Goal: Information Seeking & Learning: Learn about a topic

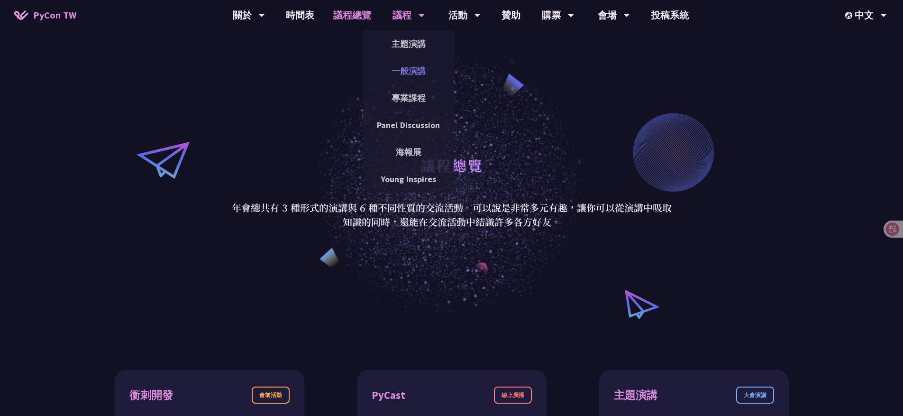
click at [403, 72] on link "一般演講" at bounding box center [408, 71] width 91 height 22
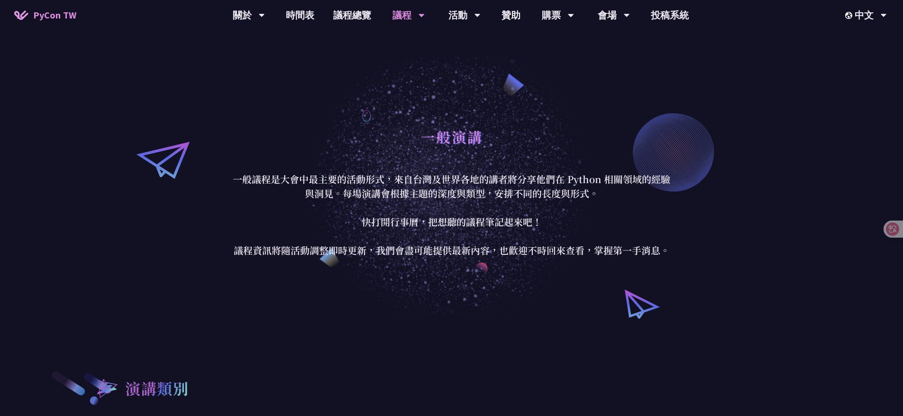
scroll to position [333, 0]
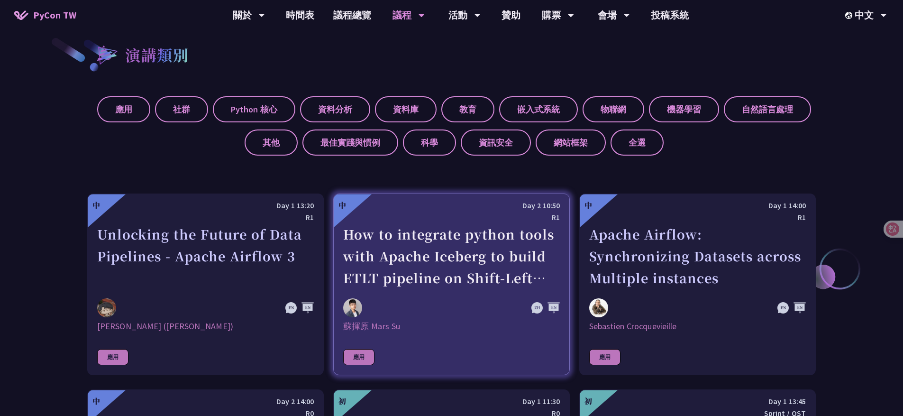
click at [426, 239] on div "How to integrate python tools with Apache Iceberg to build ETLT pipeline on Shi…" at bounding box center [451, 255] width 217 height 65
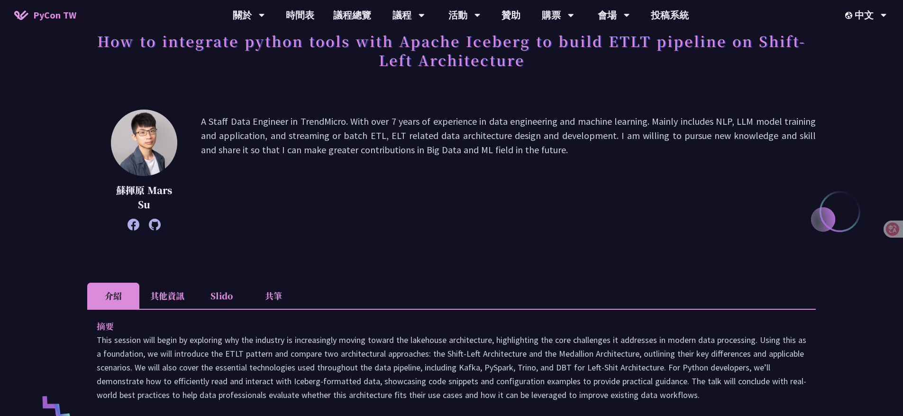
scroll to position [179, 0]
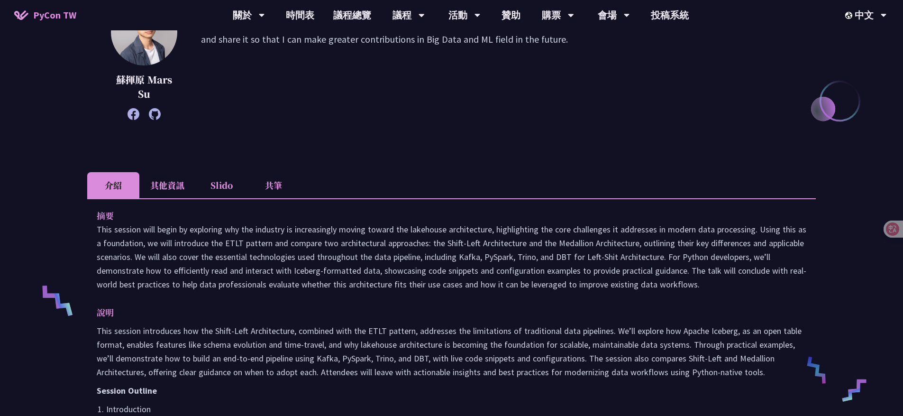
click at [172, 185] on li "其他資訊" at bounding box center [167, 185] width 56 height 26
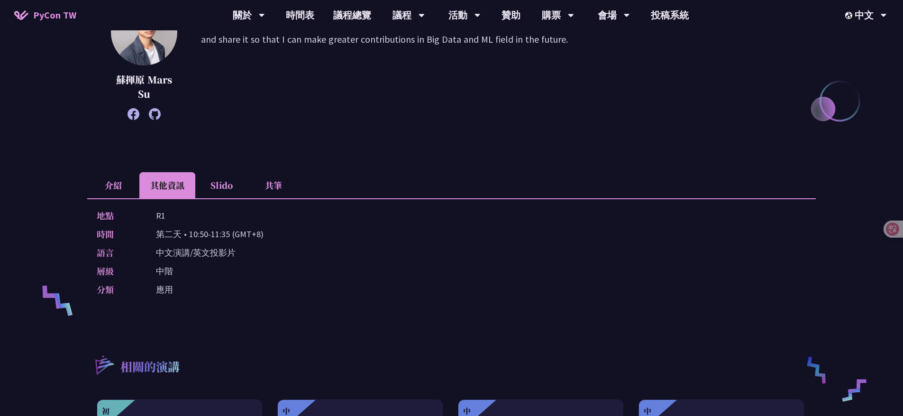
click at [283, 192] on li "共筆" at bounding box center [273, 185] width 52 height 26
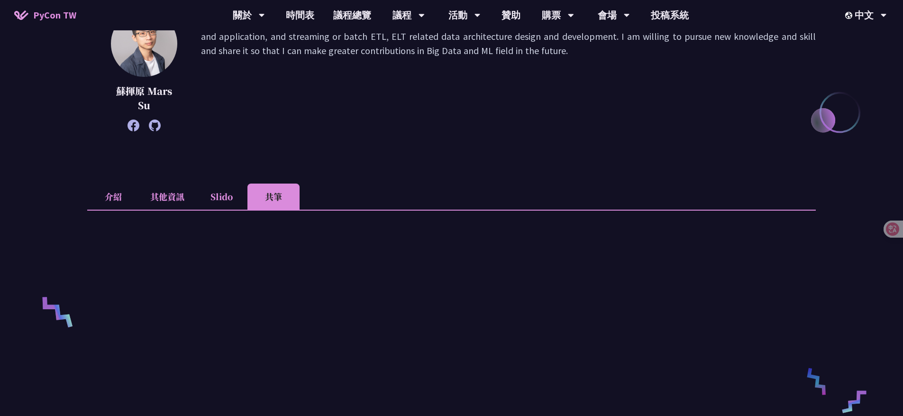
scroll to position [0, 0]
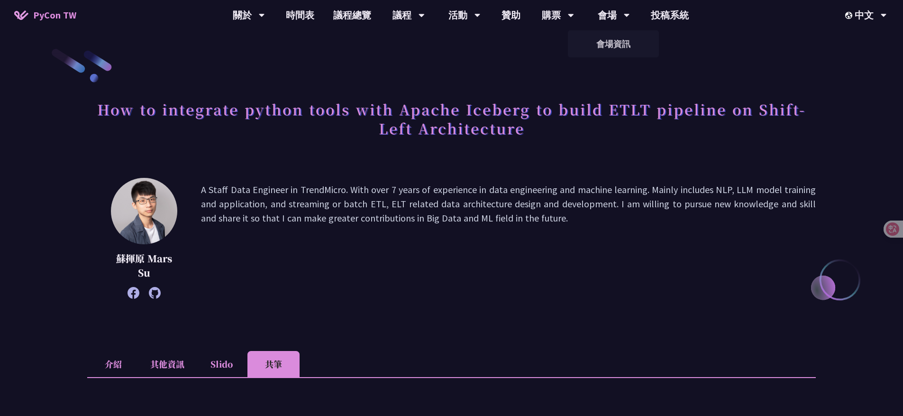
click at [489, 178] on div "蘇揮原 Mars Su A Staff Data Engineer in TrendMicro. With over 7 years of experienc…" at bounding box center [451, 238] width 729 height 121
click at [292, 8] on link "時間表" at bounding box center [299, 15] width 47 height 30
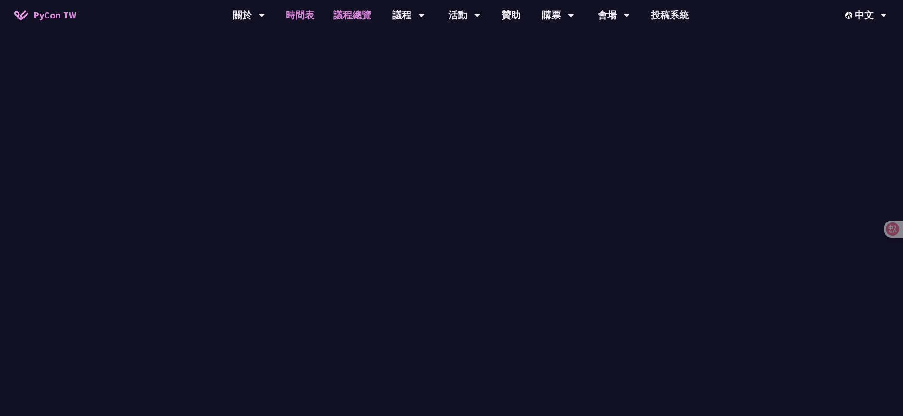
click at [343, 18] on link "議程總覽" at bounding box center [352, 15] width 57 height 30
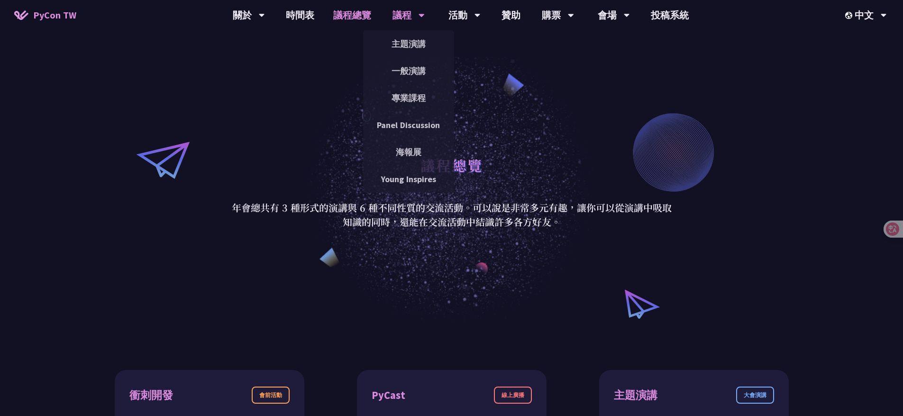
click at [389, 18] on div "議程 主題演講 一般演講 專業課程 Panel Discussion 海報展 Young Inspires" at bounding box center [409, 15] width 56 height 30
click at [406, 71] on link "一般演講" at bounding box center [408, 71] width 91 height 22
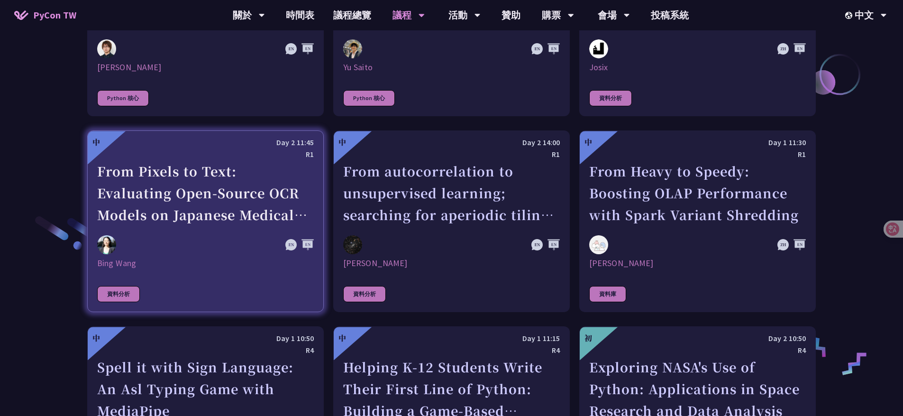
scroll to position [1979, 0]
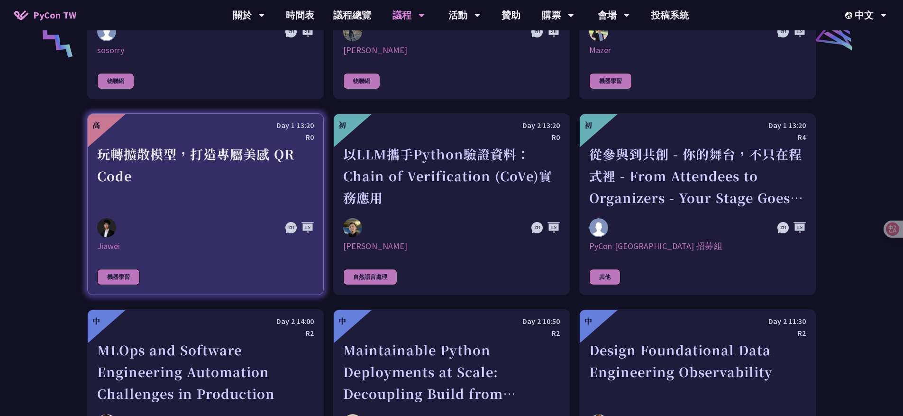
click at [241, 211] on link "高 Day 1 13:20 R0 玩轉擴散模型，打造專屬美感 QR Code Jiawei 機器學習" at bounding box center [205, 204] width 237 height 182
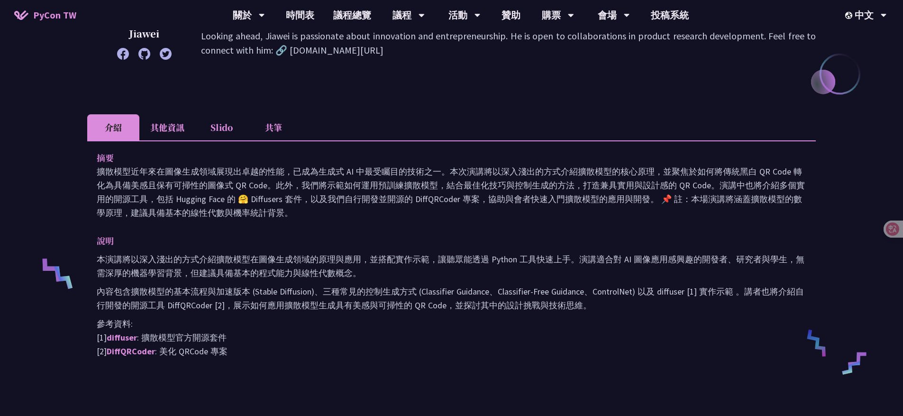
scroll to position [189, 0]
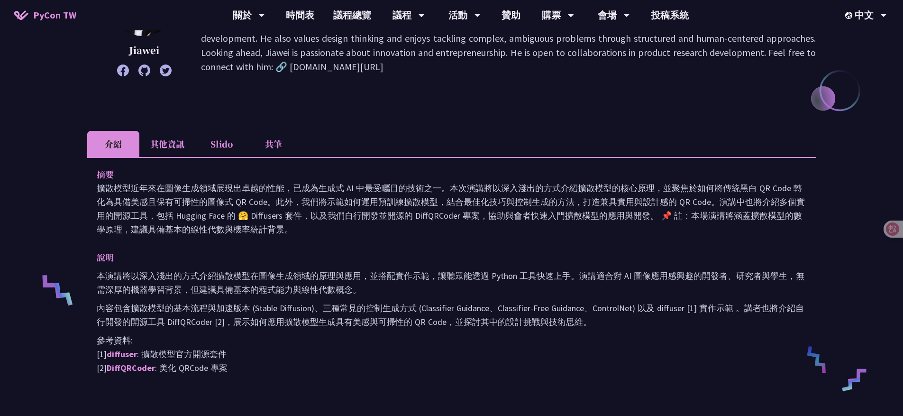
click at [281, 148] on li "共筆" at bounding box center [273, 144] width 52 height 26
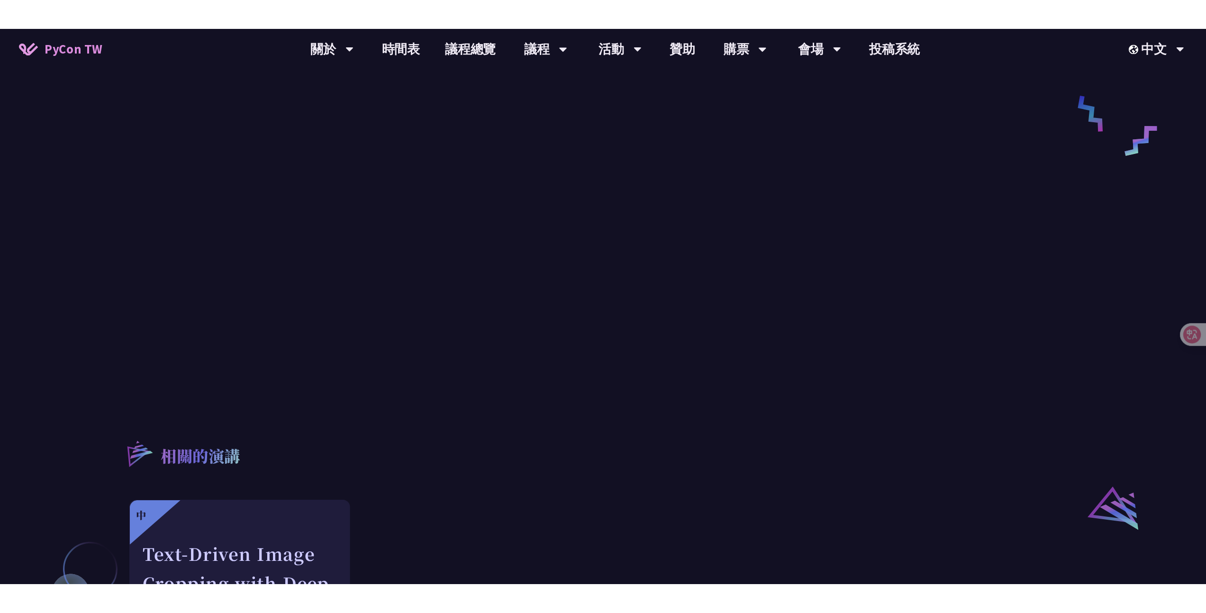
scroll to position [241, 0]
